Goal: Manage account settings

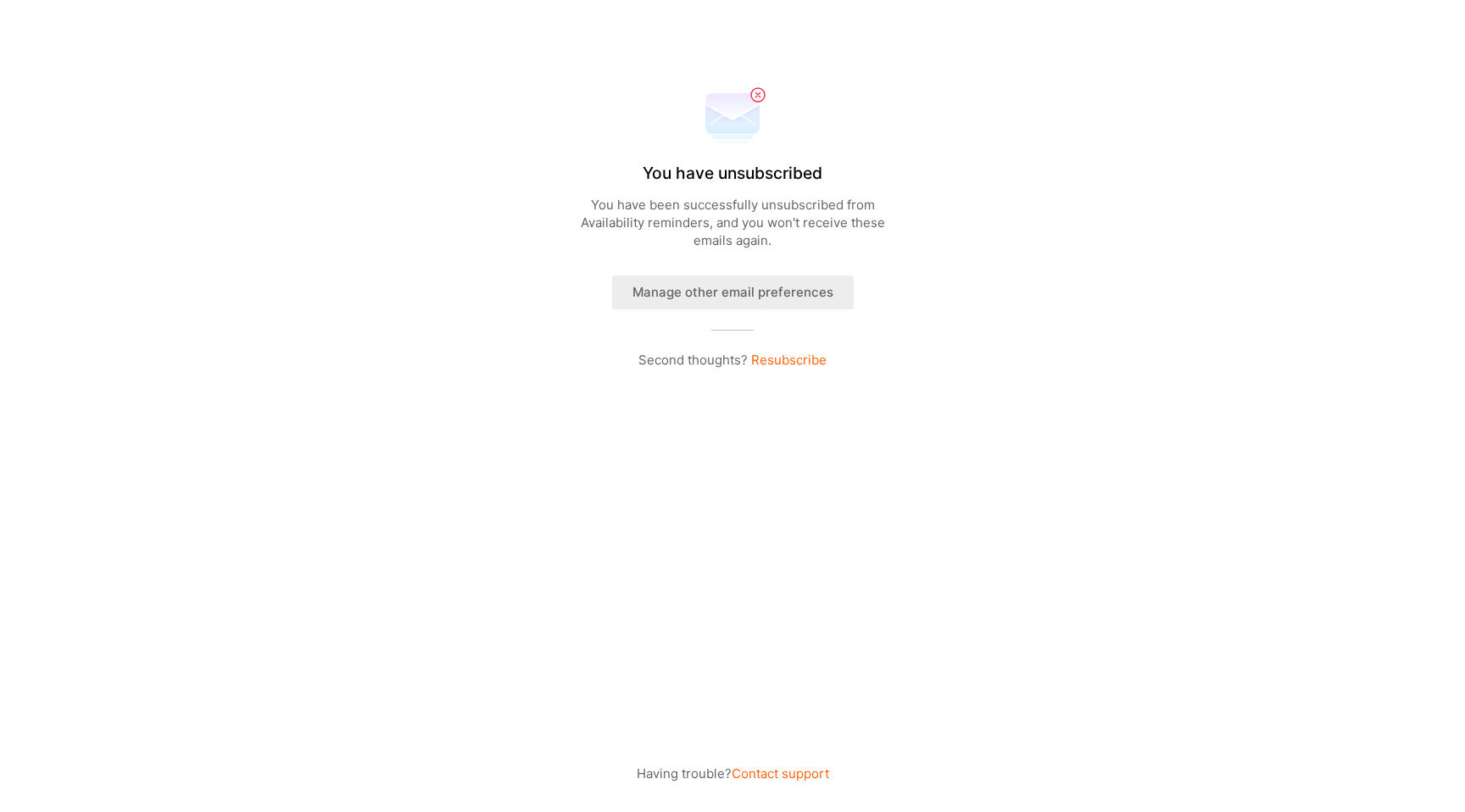
click at [771, 294] on button "Manage other email preferences" at bounding box center [733, 292] width 242 height 34
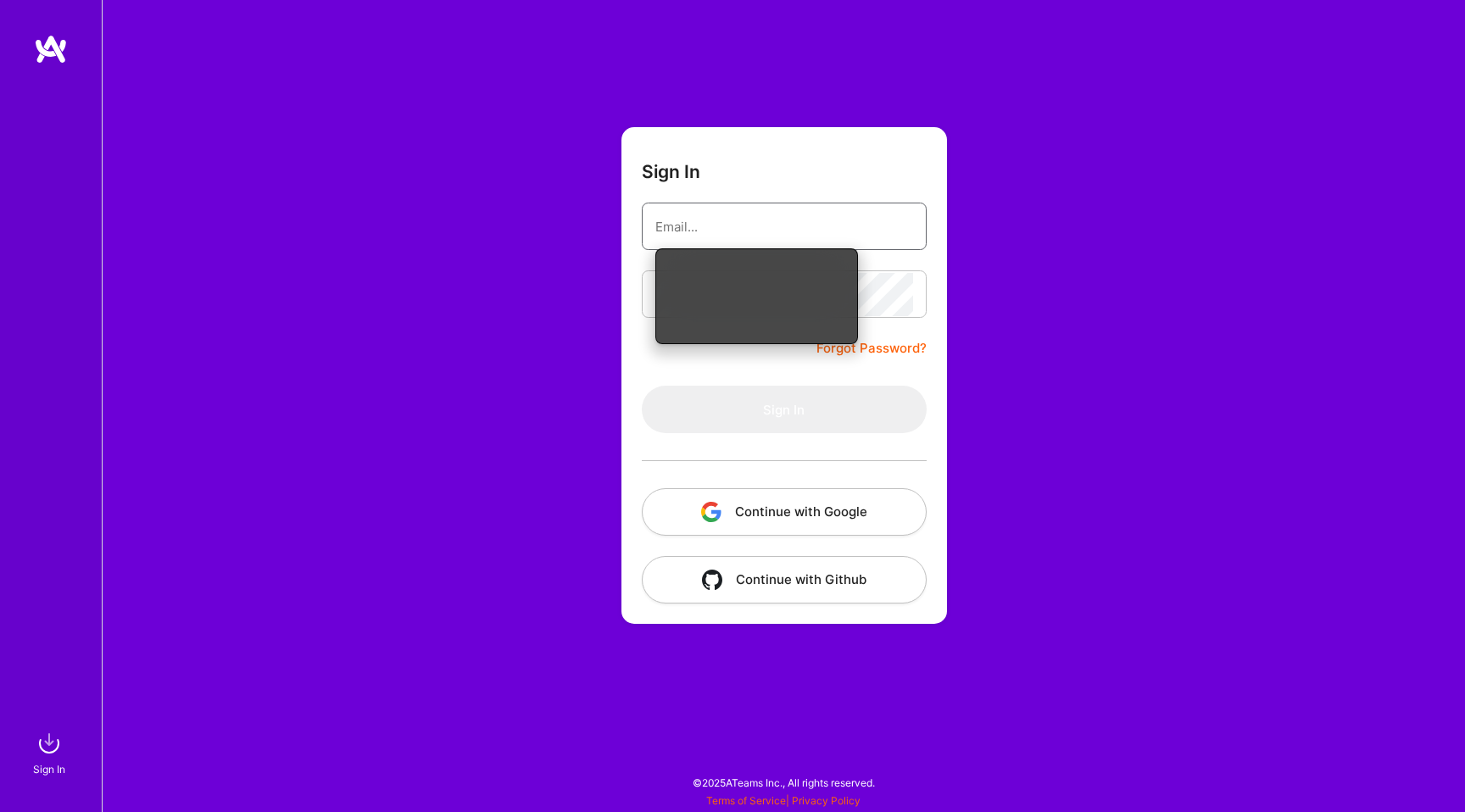
type input "[EMAIL_ADDRESS][DOMAIN_NAME]"
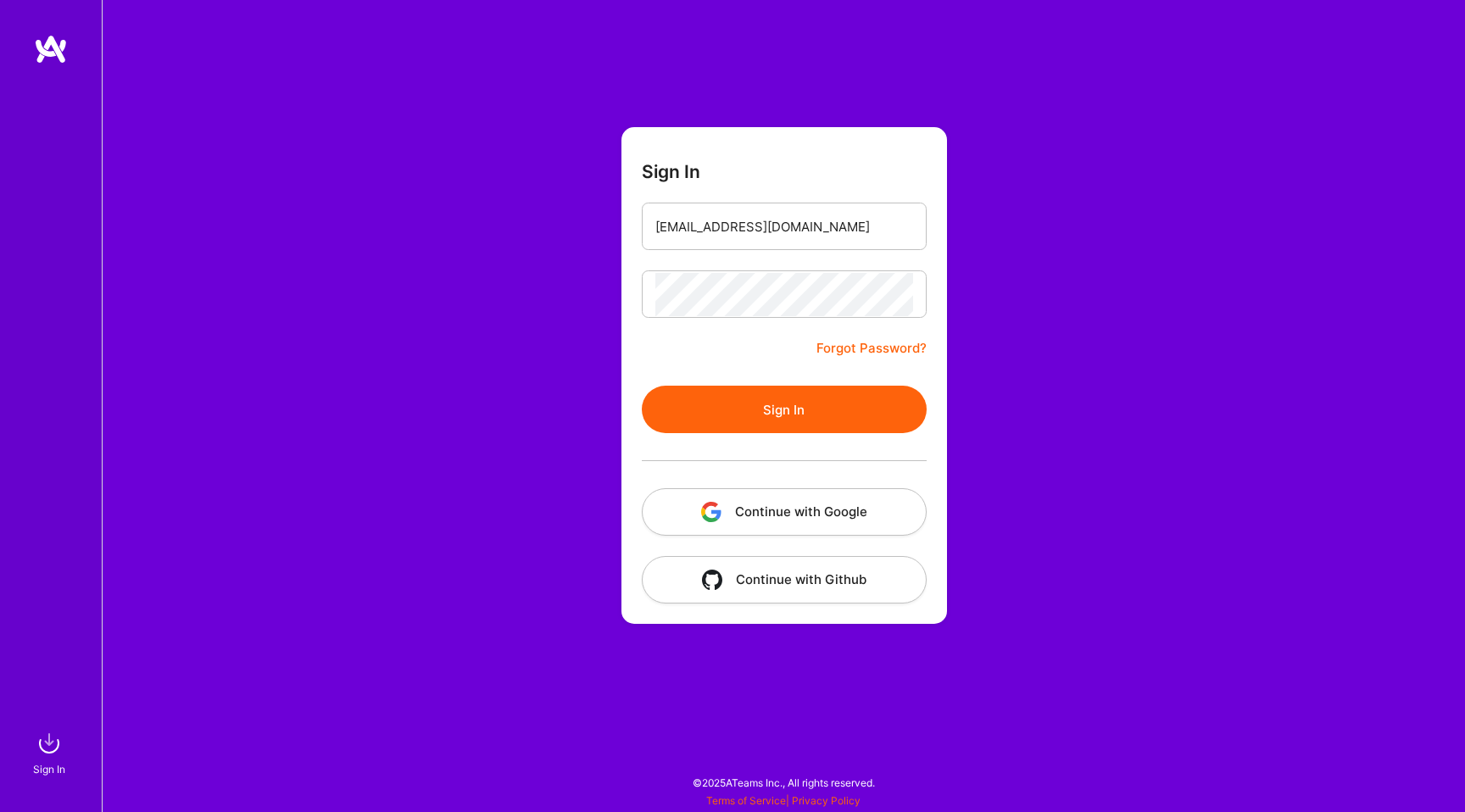
click at [854, 392] on button "Sign In" at bounding box center [784, 409] width 285 height 47
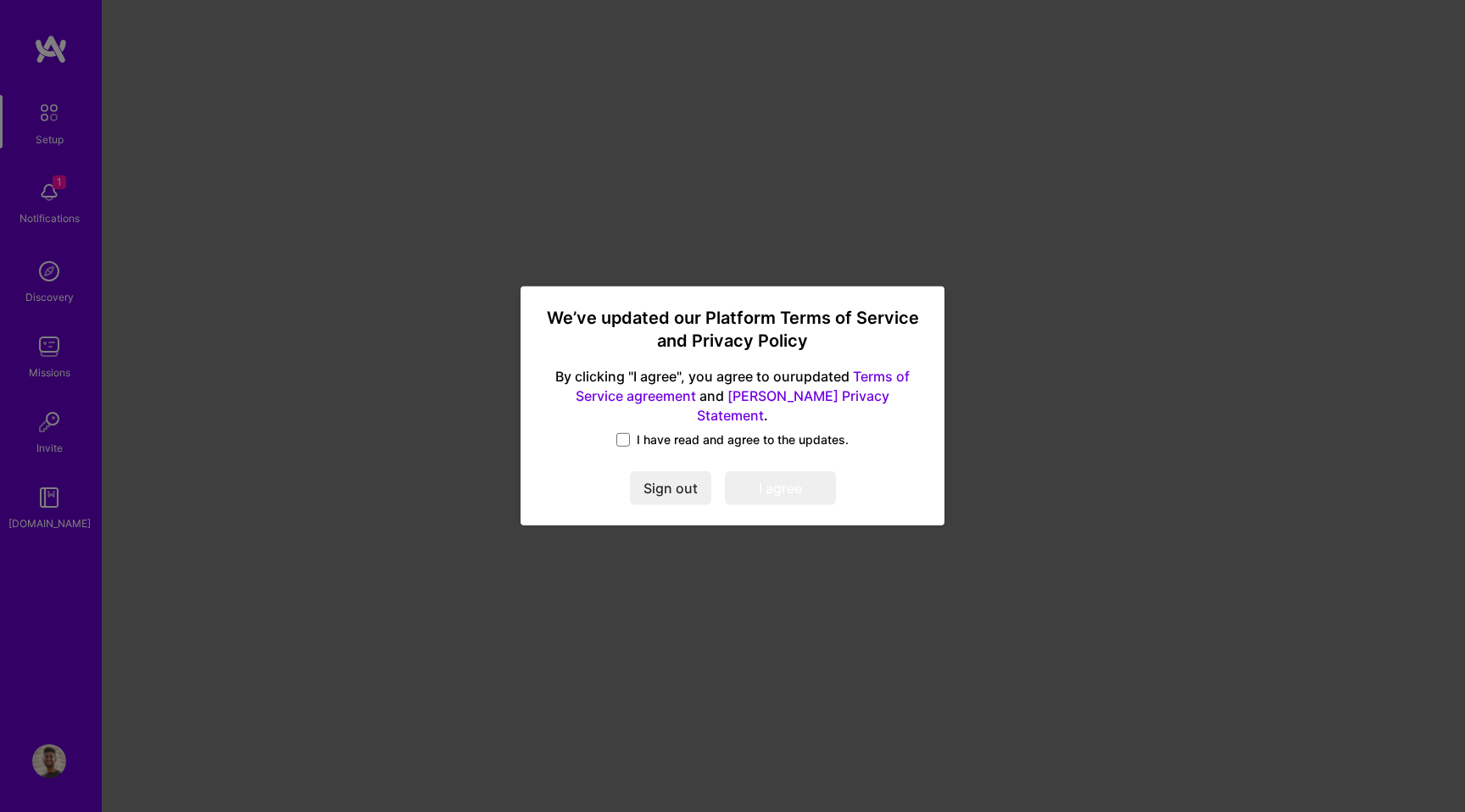
click at [706, 432] on span "I have read and agree to the updates." at bounding box center [743, 440] width 212 height 17
click at [0, 0] on input "I have read and agree to the updates." at bounding box center [0, 0] width 0 height 0
click at [776, 473] on button "I agree" at bounding box center [780, 490] width 111 height 34
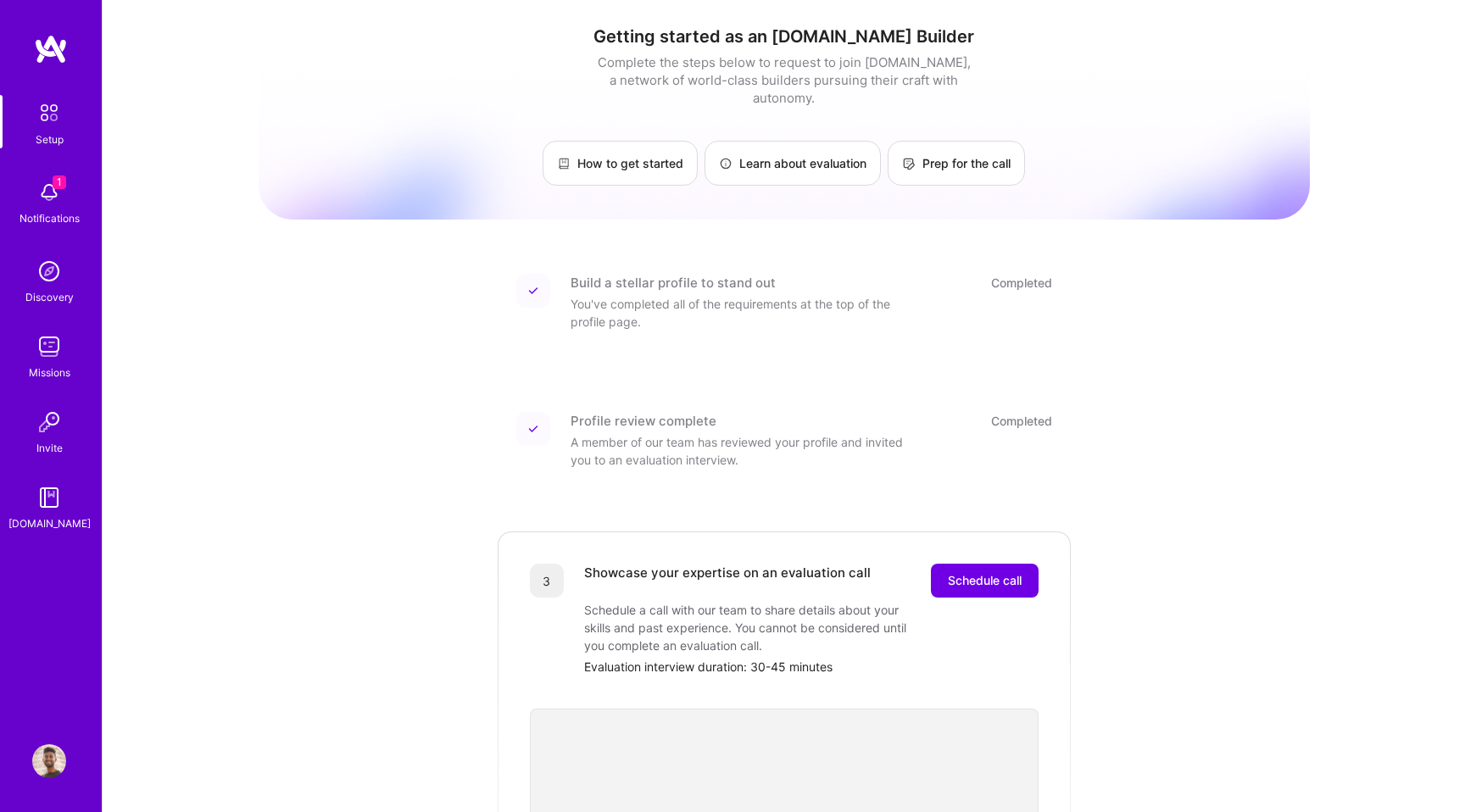
click at [53, 749] on img at bounding box center [49, 761] width 34 height 34
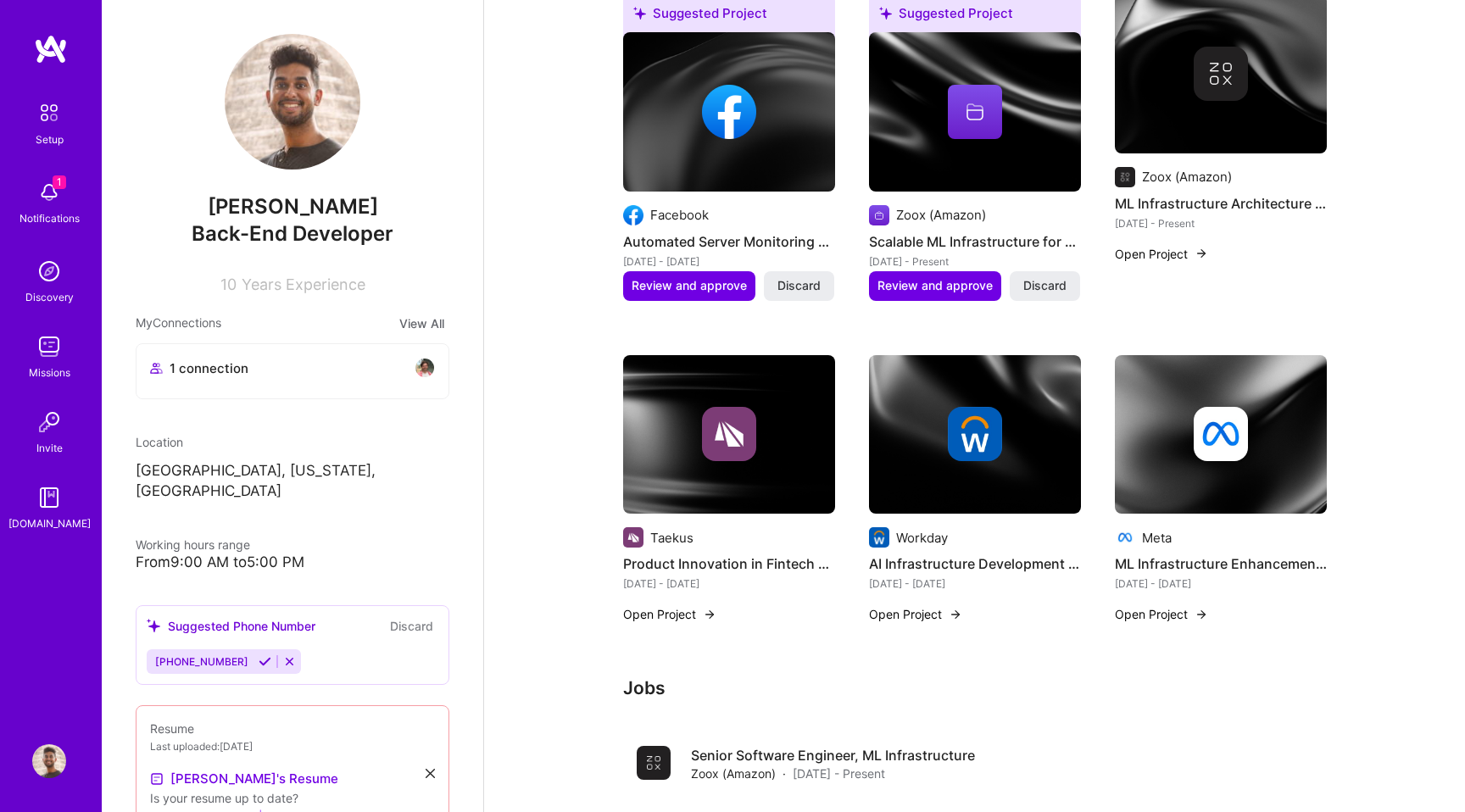
click at [56, 752] on img at bounding box center [49, 761] width 34 height 34
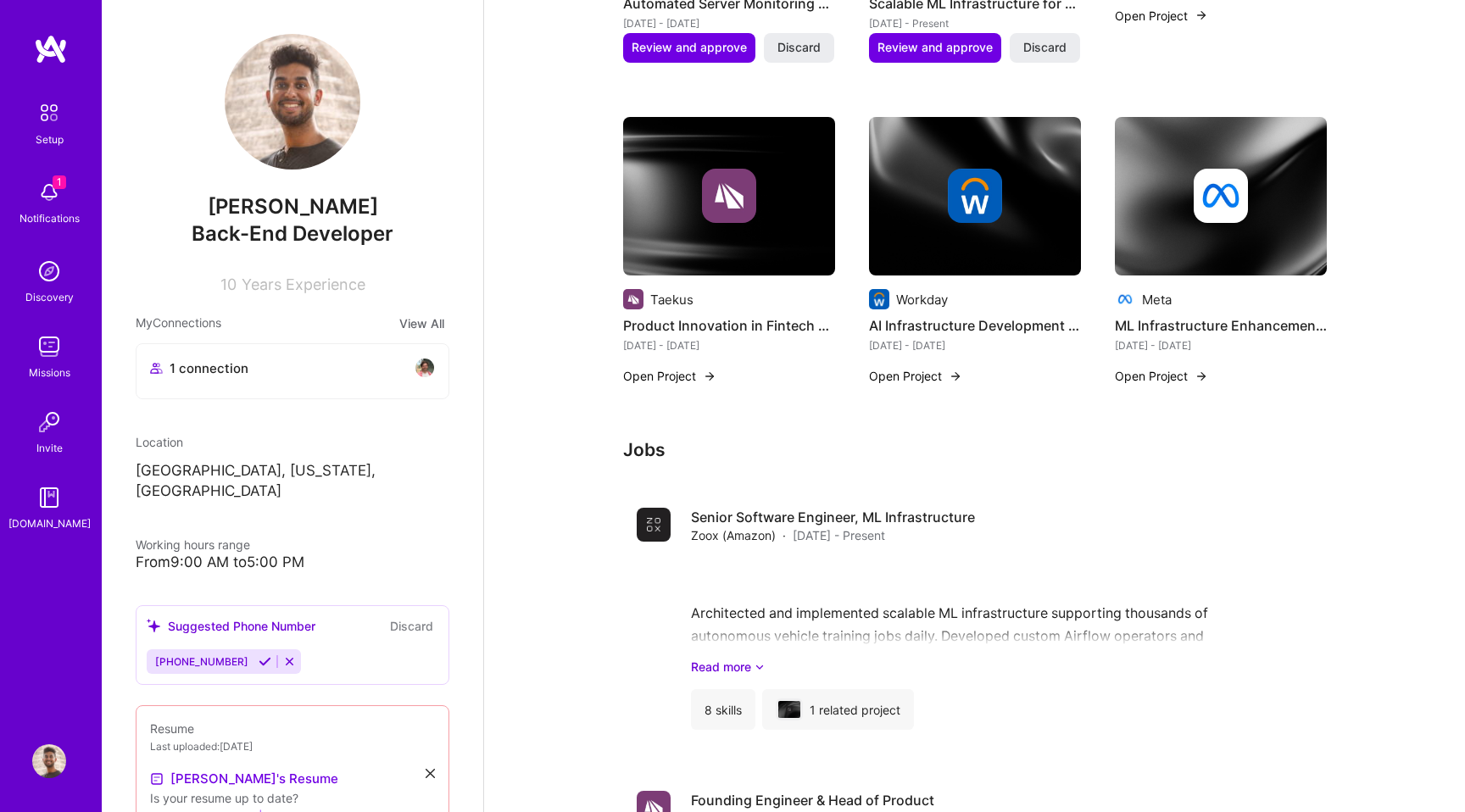
scroll to position [1957, 0]
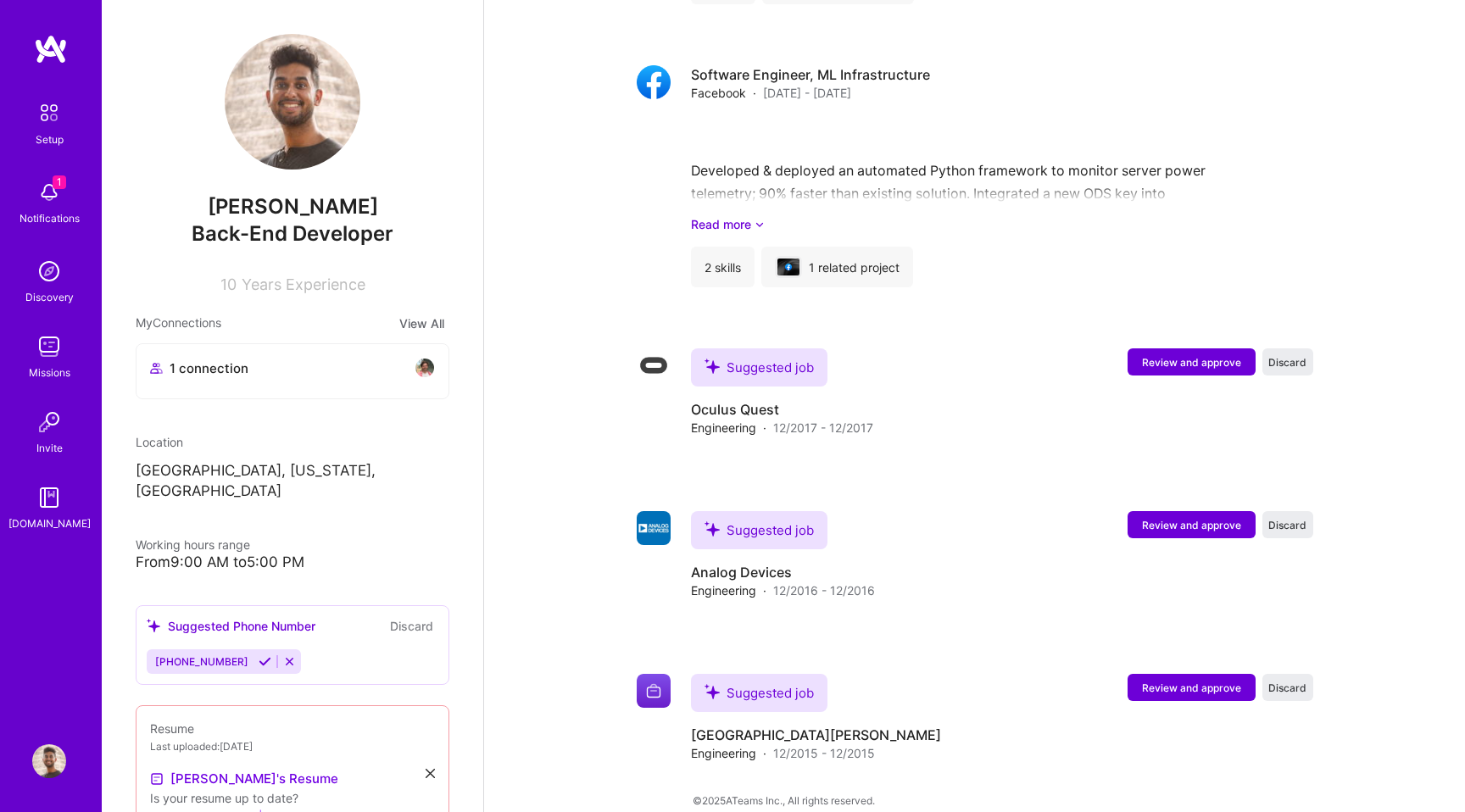
click at [42, 115] on img at bounding box center [49, 113] width 36 height 36
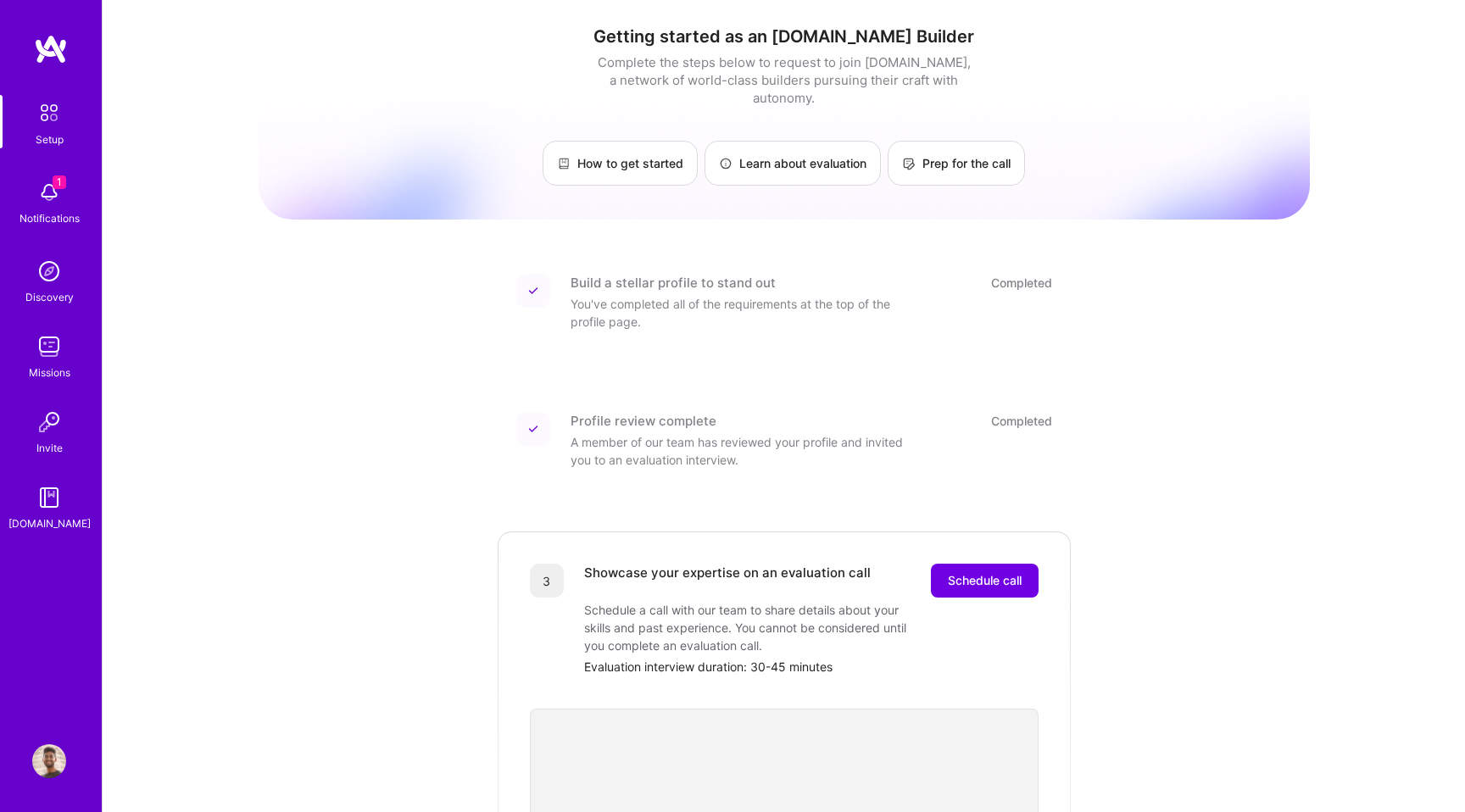
scroll to position [416, 0]
